Goal: Transaction & Acquisition: Purchase product/service

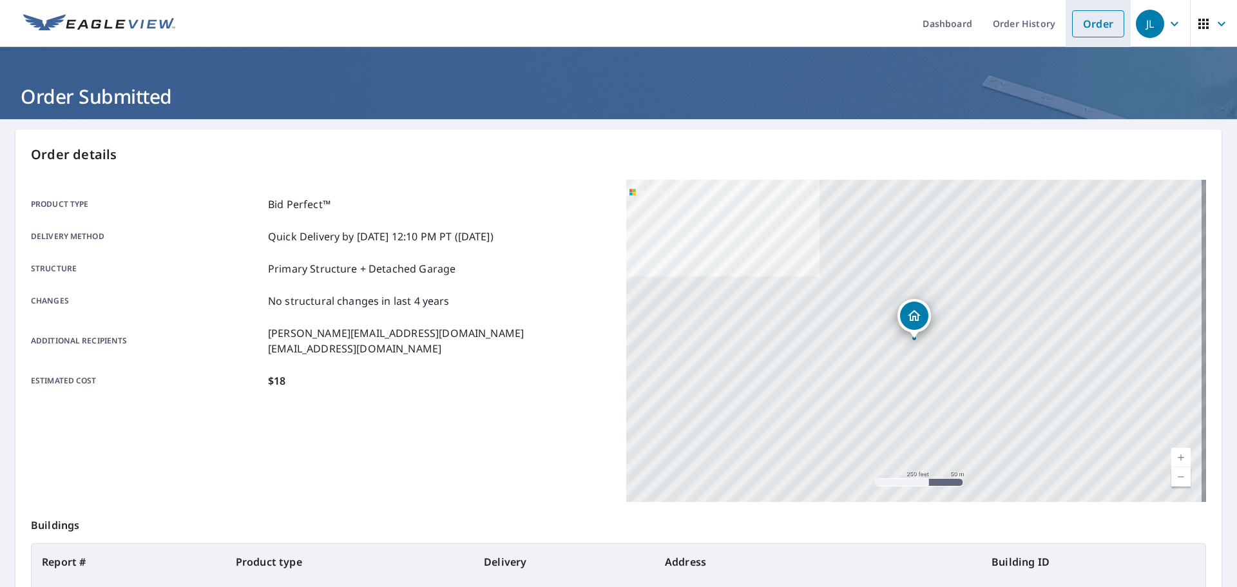
click at [1081, 32] on link "Order" at bounding box center [1098, 23] width 52 height 27
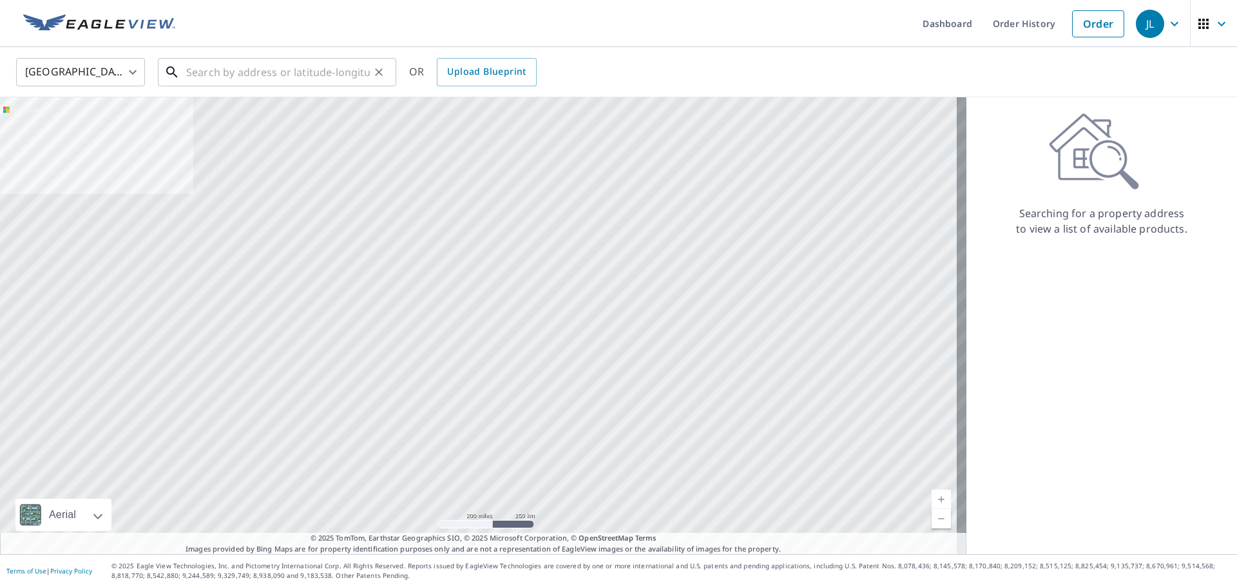
click at [266, 72] on input "text" at bounding box center [278, 72] width 184 height 36
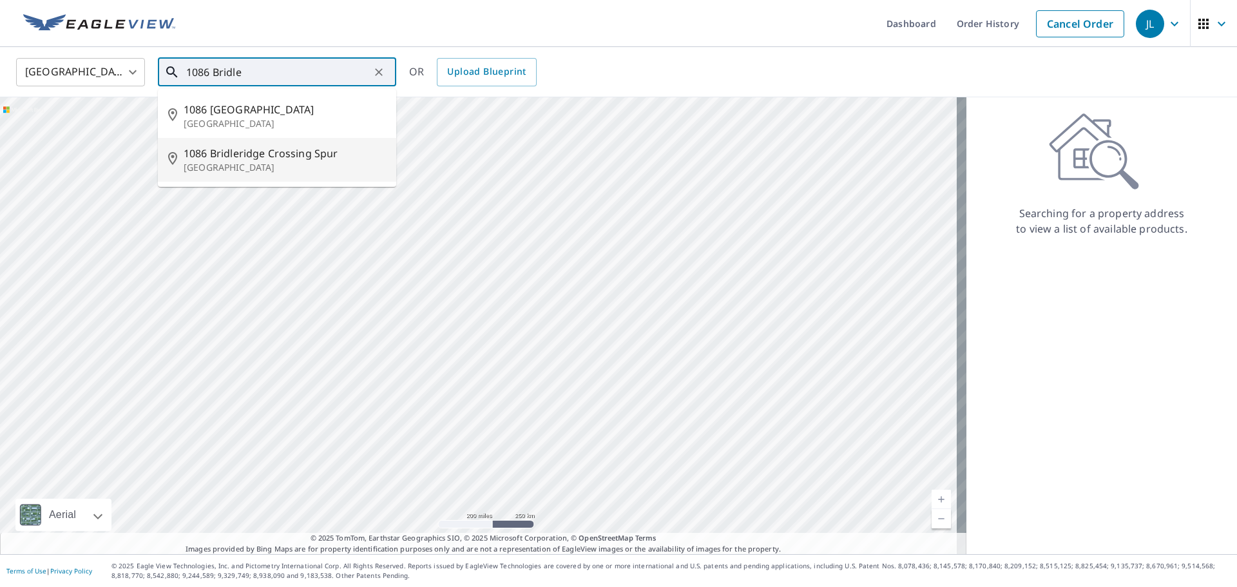
click at [246, 146] on span "1086 Bridleridge Crossing Spur" at bounding box center [285, 153] width 202 height 15
type input "[STREET_ADDRESS]"
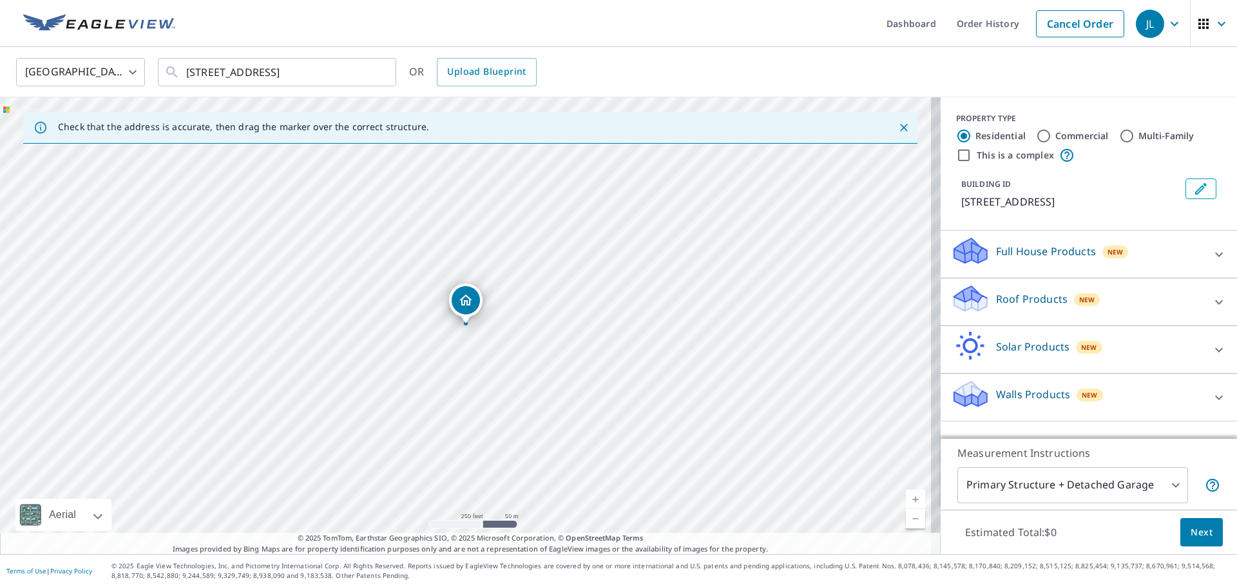
click at [636, 66] on div "United States [GEOGRAPHIC_DATA] ​ [STREET_ADDRESS] ​ OR Upload Blueprint" at bounding box center [613, 72] width 1215 height 30
click at [1014, 307] on p "Roof Products" at bounding box center [1031, 298] width 71 height 15
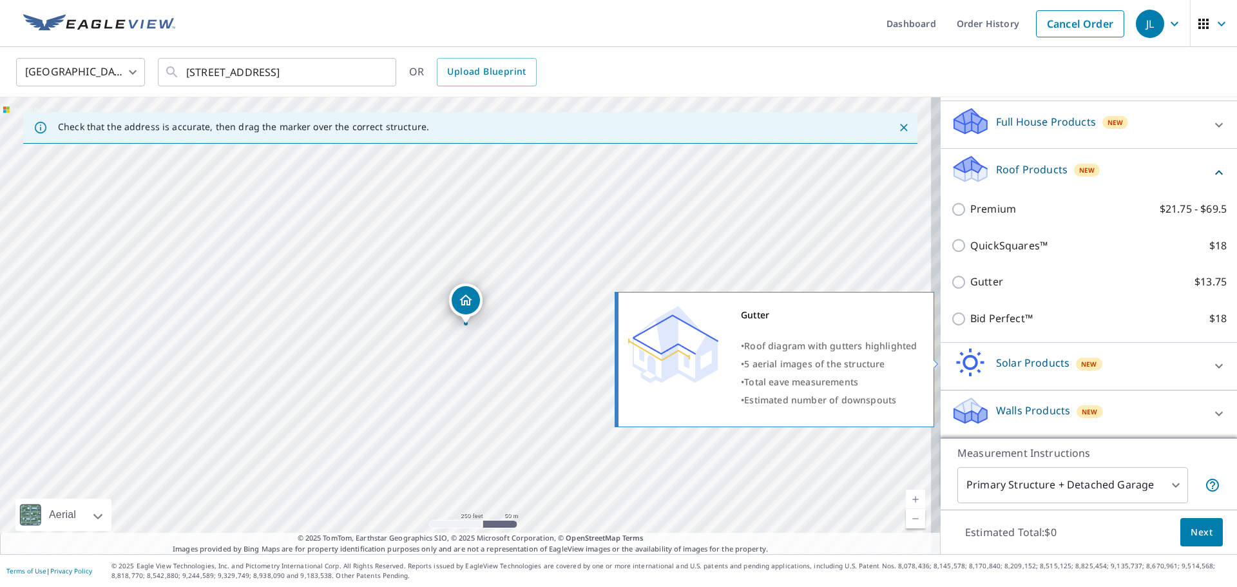
scroll to position [145, 0]
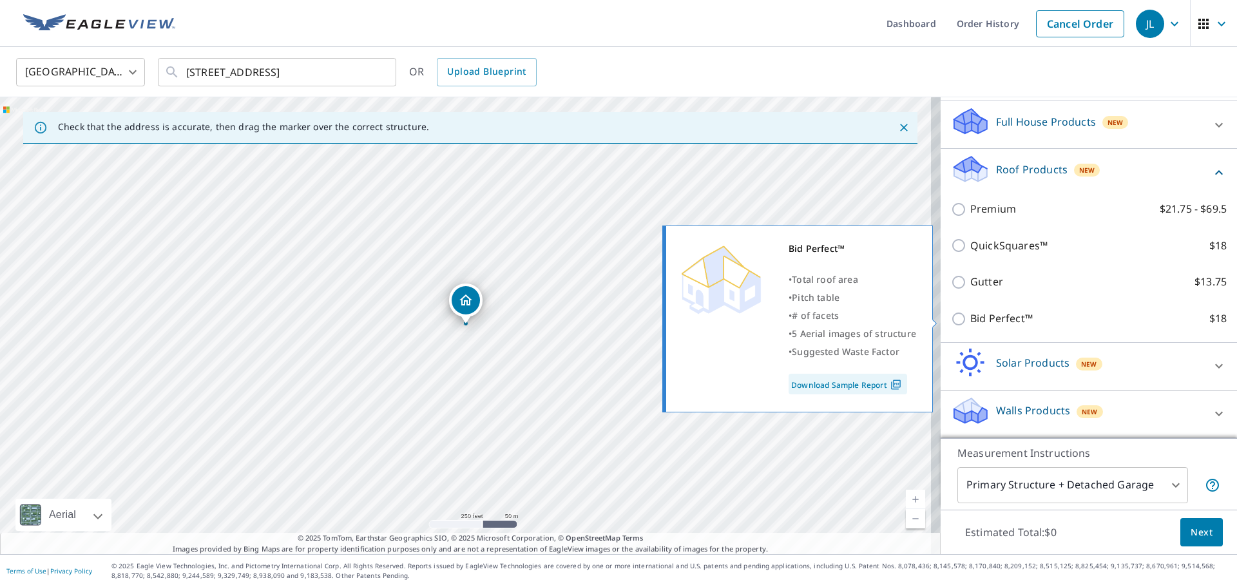
drag, startPoint x: 955, startPoint y: 319, endPoint x: 1080, endPoint y: 386, distance: 142.6
click at [955, 319] on input "Bid Perfect™ $18" at bounding box center [960, 318] width 19 height 15
checkbox input "true"
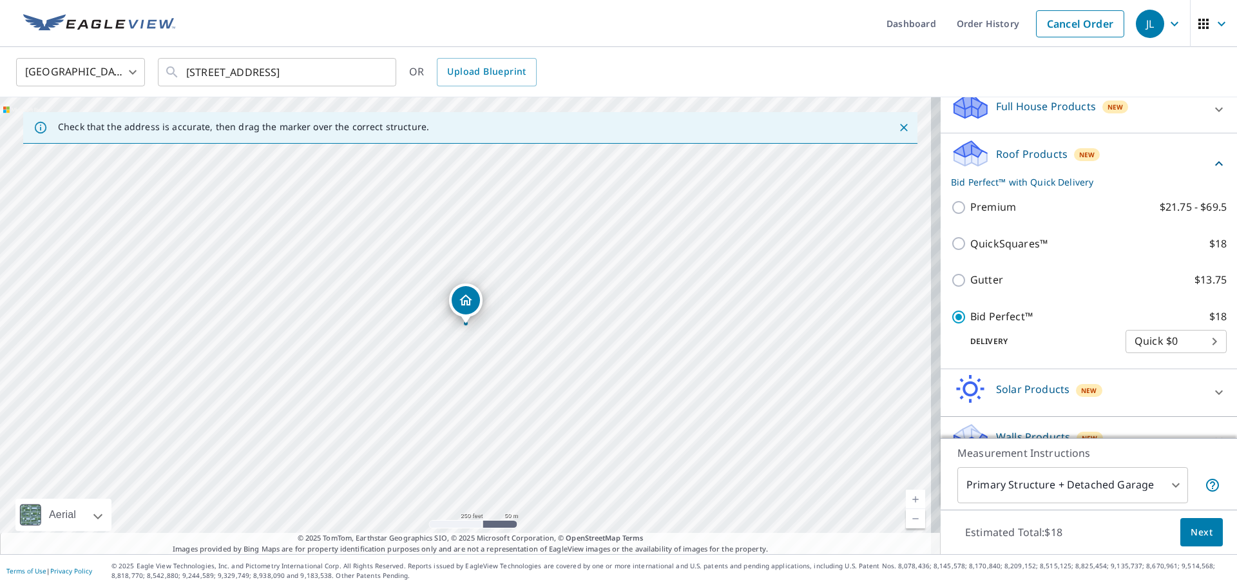
click at [1197, 537] on span "Next" at bounding box center [1201, 532] width 22 height 16
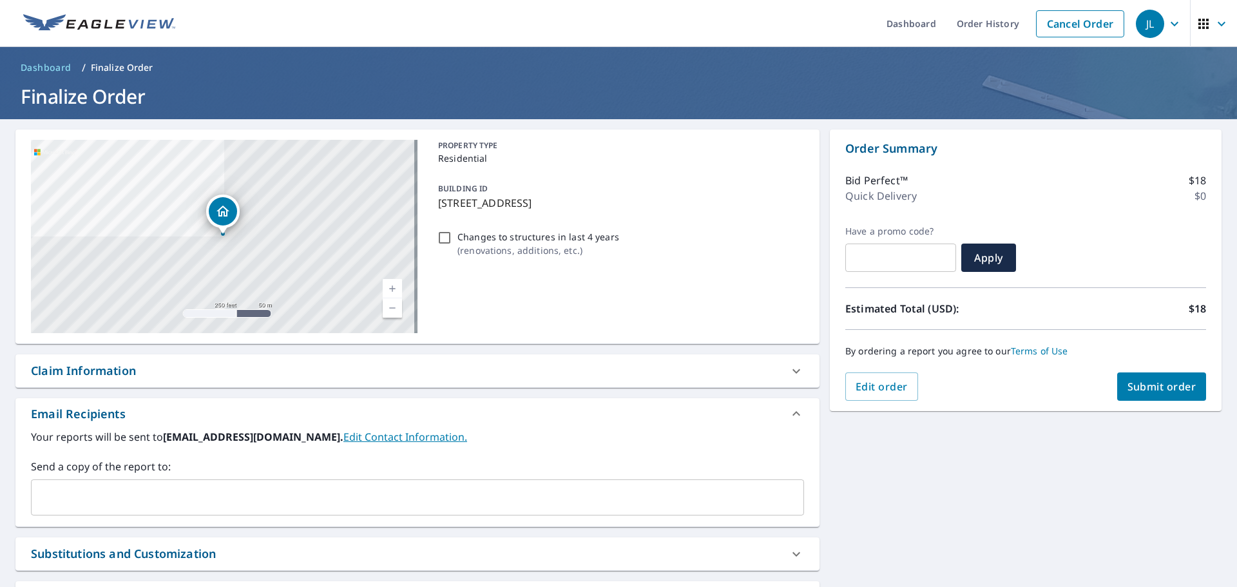
click at [81, 493] on input "text" at bounding box center [408, 497] width 742 height 24
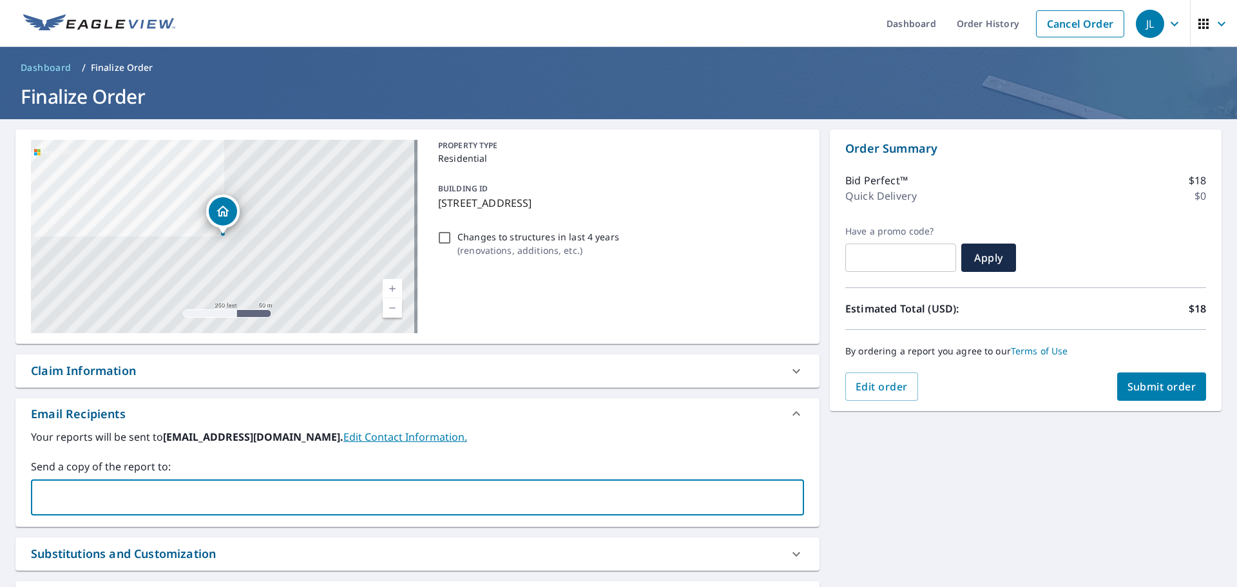
type input "[PERSON_NAME][EMAIL_ADDRESS][DOMAIN_NAME]"
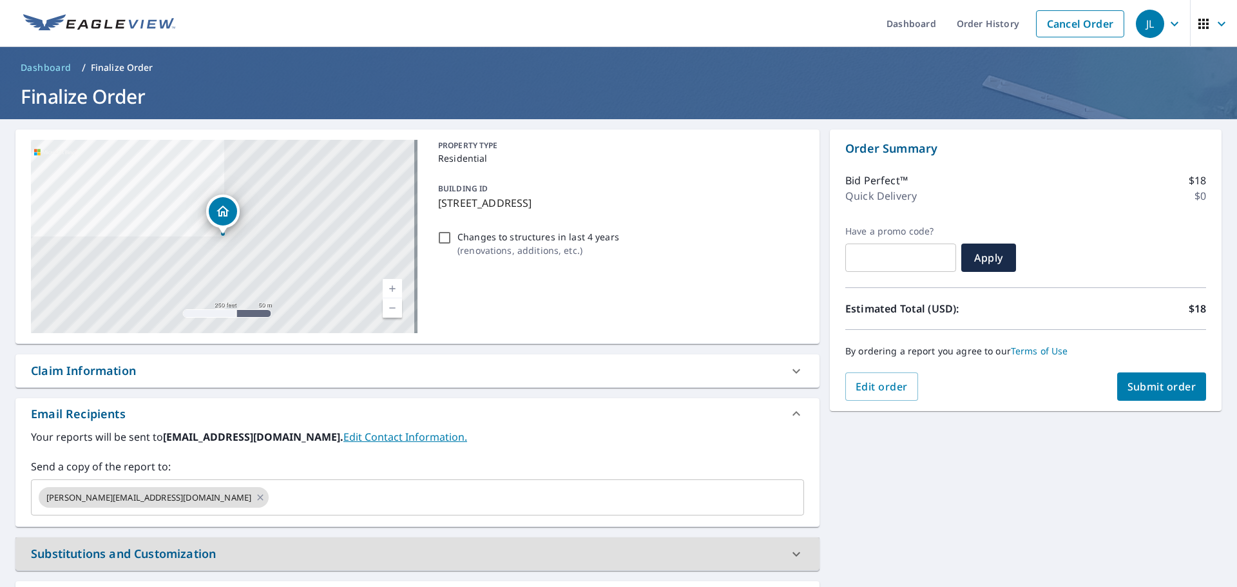
click at [1166, 381] on span "Submit order" at bounding box center [1161, 386] width 69 height 14
